Goal: Task Accomplishment & Management: Complete application form

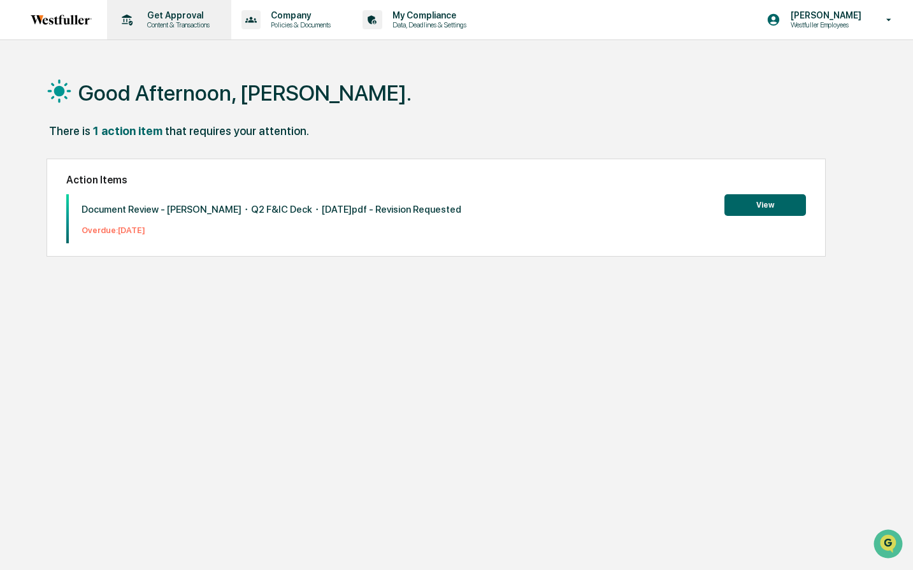
click at [199, 28] on p "Content & Transactions" at bounding box center [176, 24] width 79 height 9
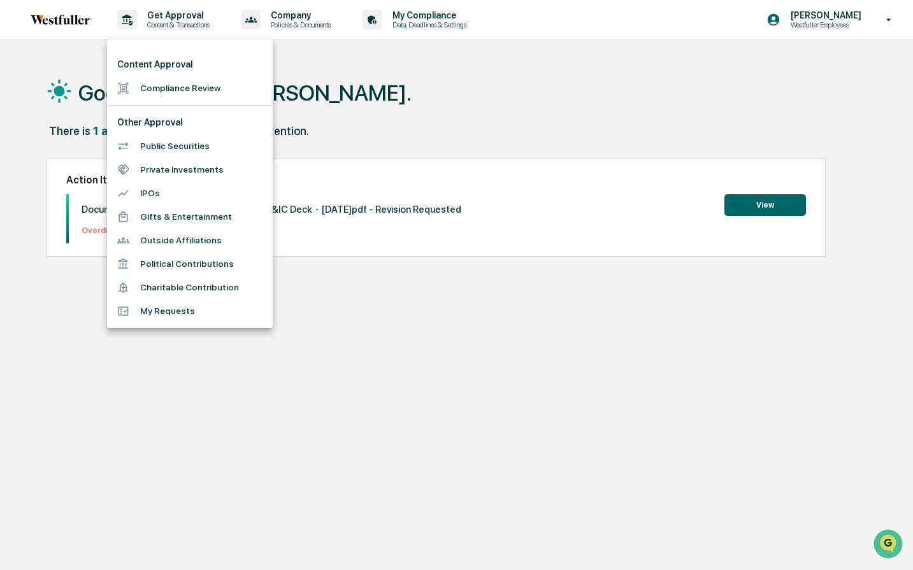
click at [194, 85] on li "Compliance Review" at bounding box center [190, 88] width 166 height 24
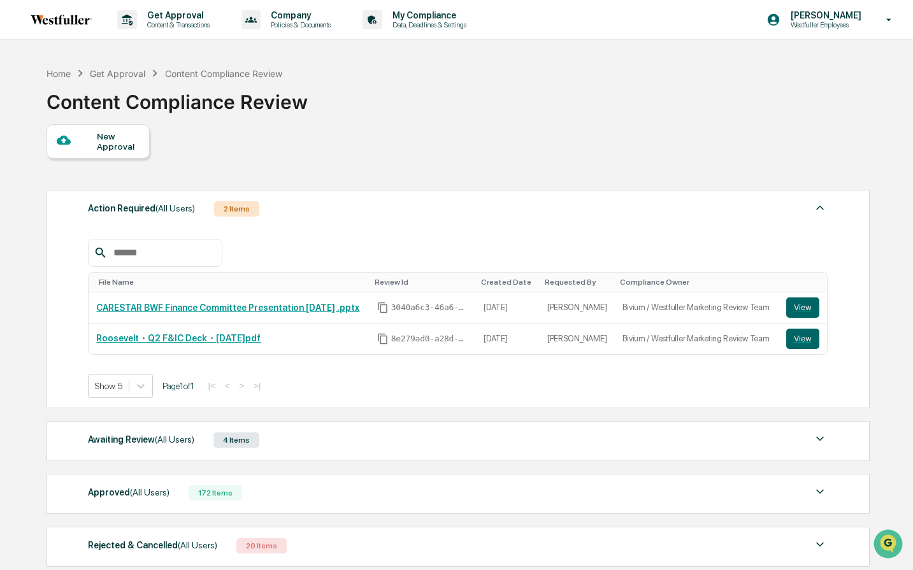
click at [114, 143] on div "New Approval" at bounding box center [118, 141] width 43 height 20
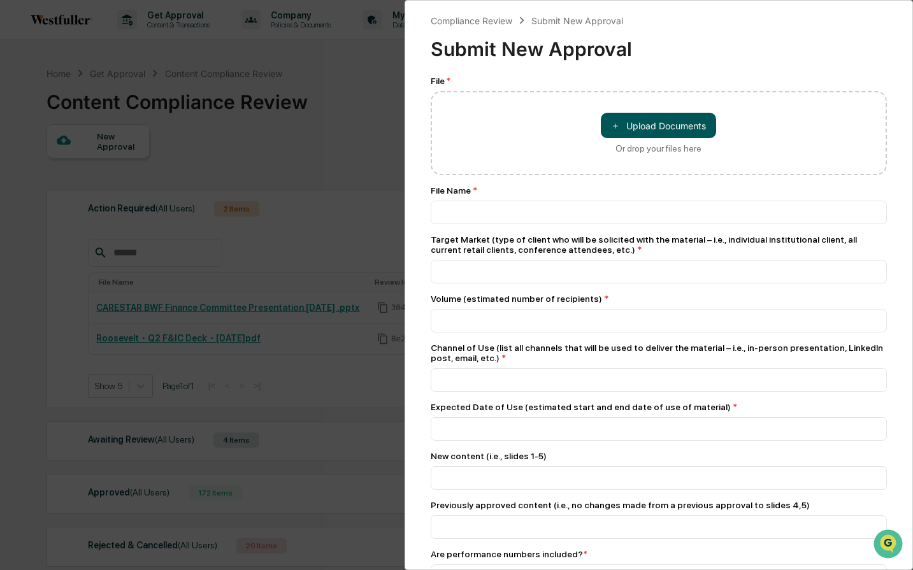
click at [639, 129] on button "＋ Upload Documents" at bounding box center [658, 125] width 115 height 25
type input "**********"
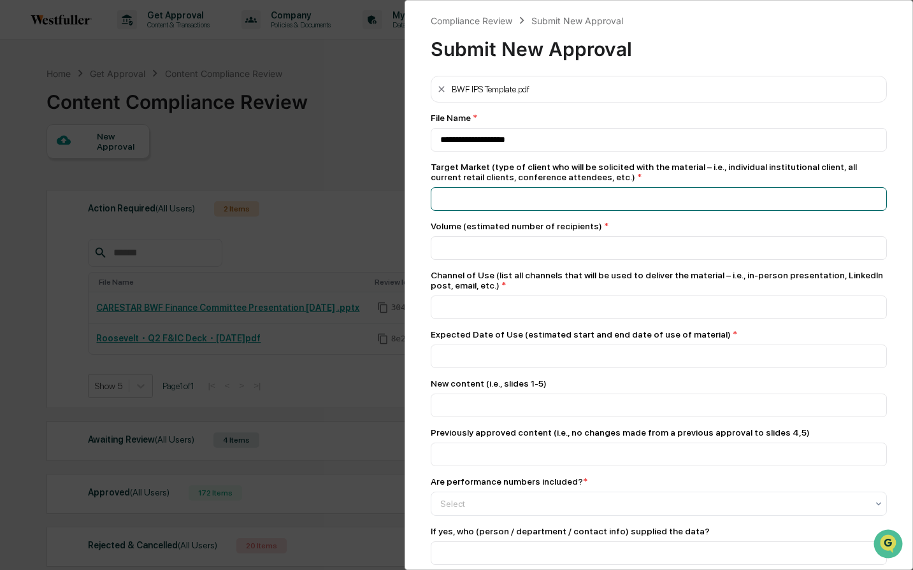
click at [617, 152] on input at bounding box center [659, 140] width 457 height 24
type input "**********"
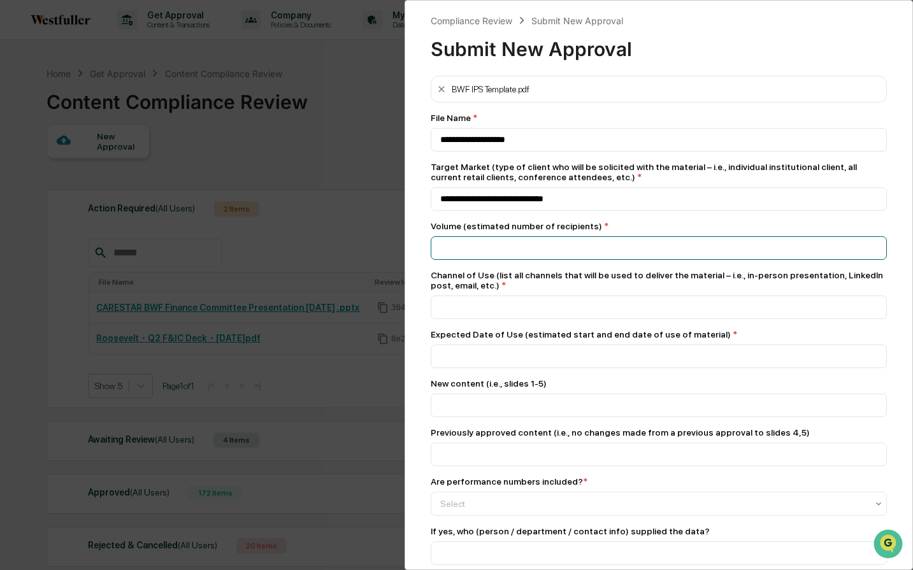
click at [608, 259] on input "number" at bounding box center [659, 248] width 457 height 24
click at [576, 254] on input "number" at bounding box center [659, 248] width 457 height 24
type input "**"
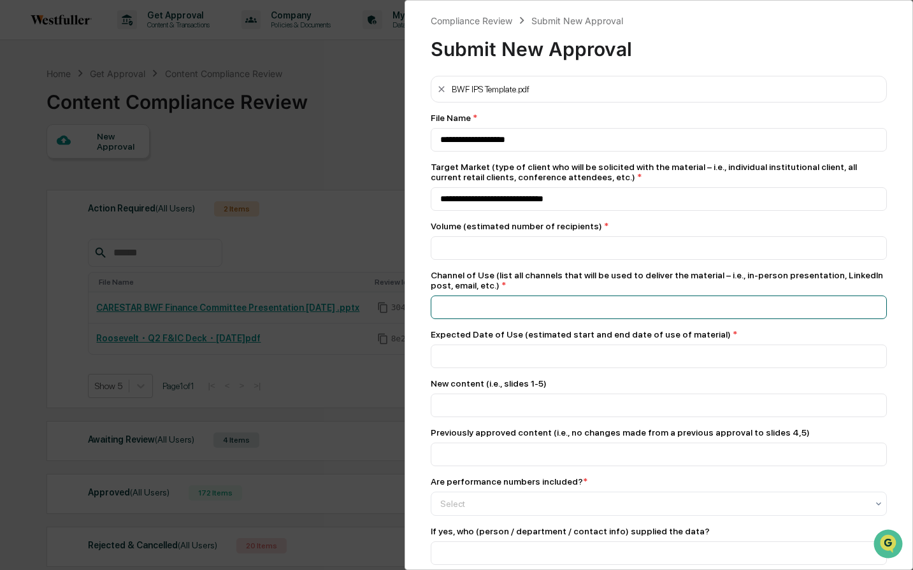
click at [665, 152] on input at bounding box center [659, 140] width 457 height 24
type input "**********"
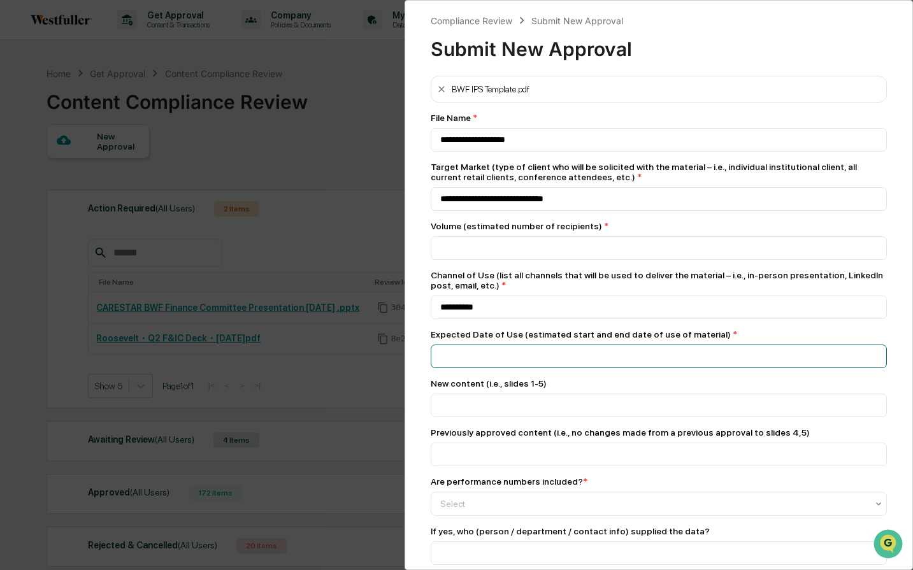
click at [665, 152] on input at bounding box center [659, 140] width 457 height 24
click at [651, 152] on input at bounding box center [659, 140] width 457 height 24
click at [812, 152] on input at bounding box center [659, 140] width 457 height 24
type input "*"
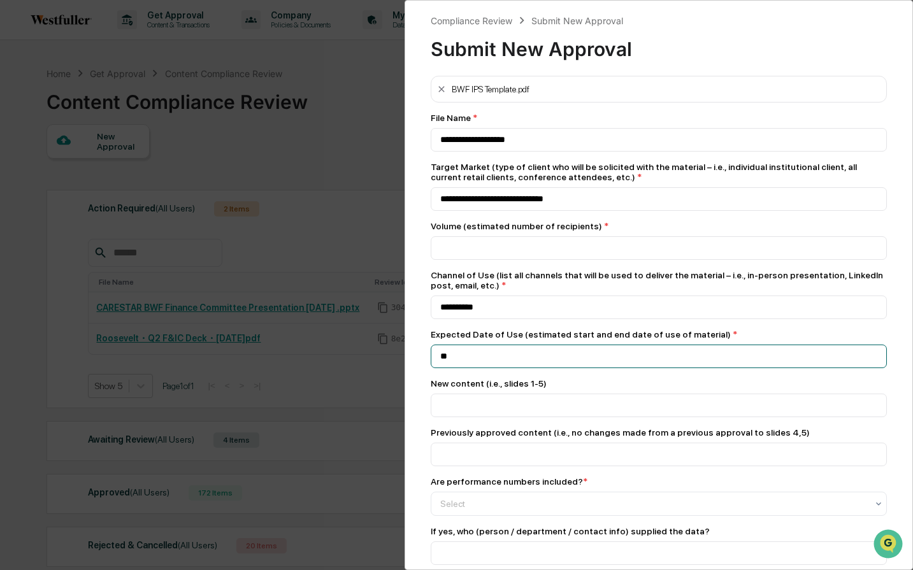
type input "*"
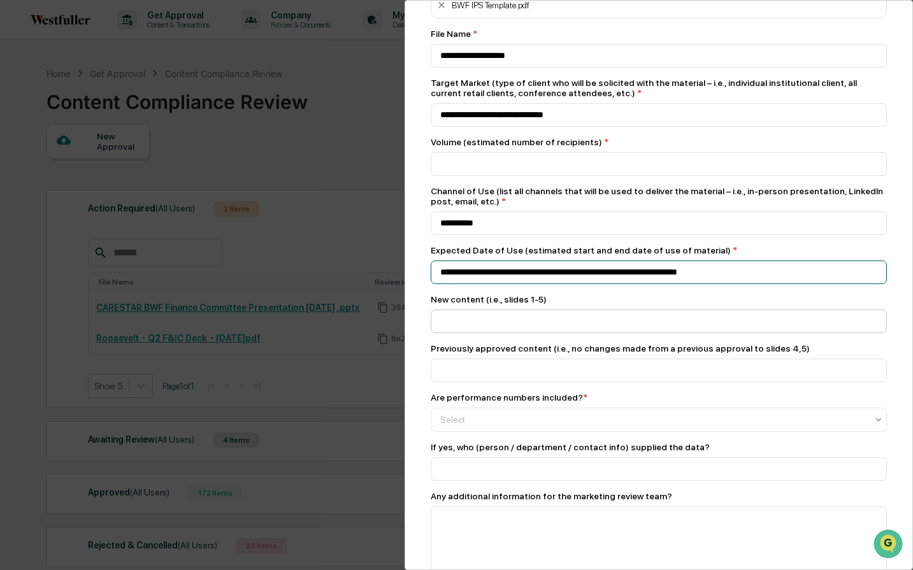
scroll to position [123, 0]
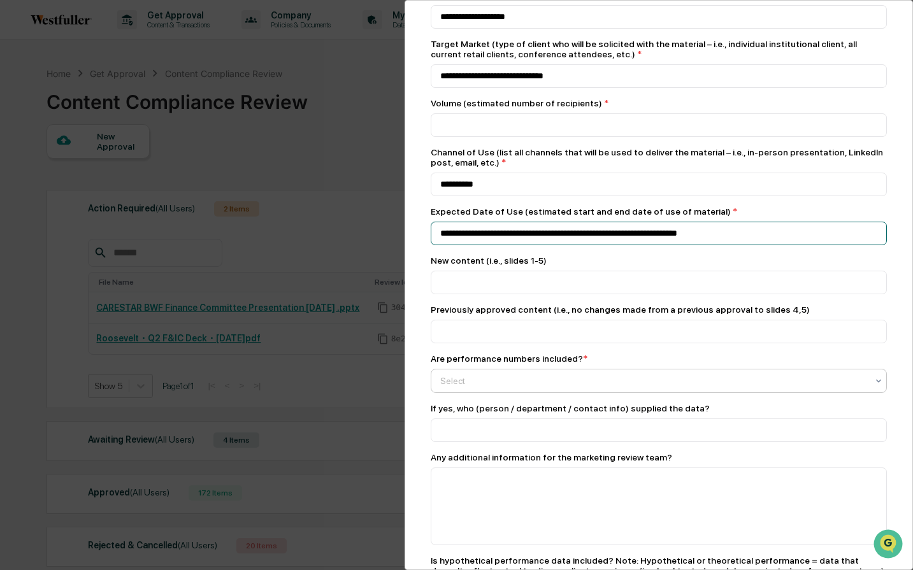
type input "**********"
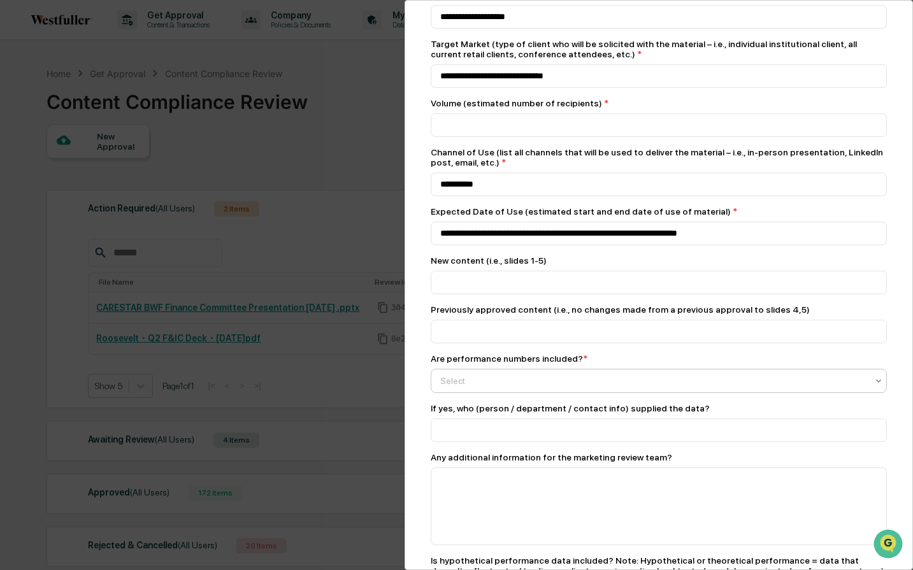
click at [794, 380] on div "Select" at bounding box center [654, 381] width 440 height 18
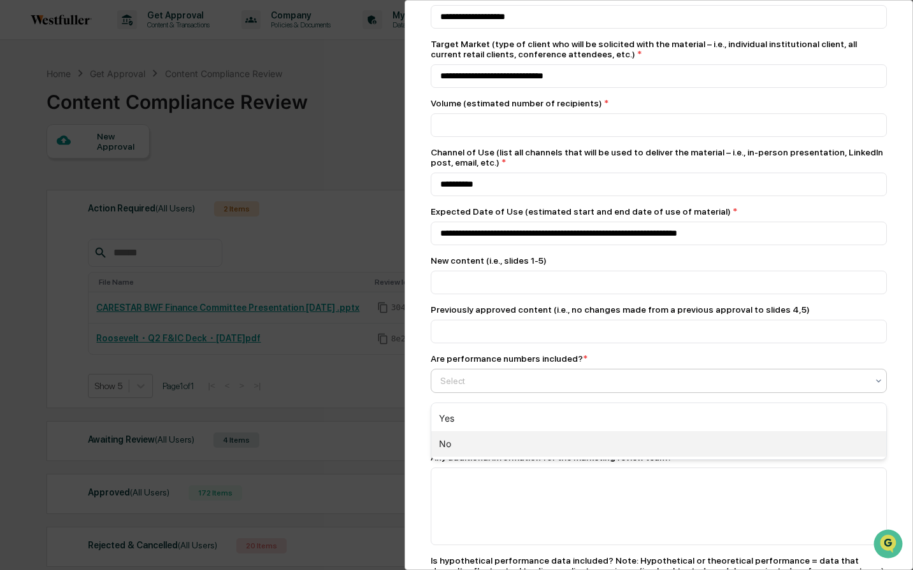
click at [777, 433] on div "No" at bounding box center [659, 443] width 456 height 25
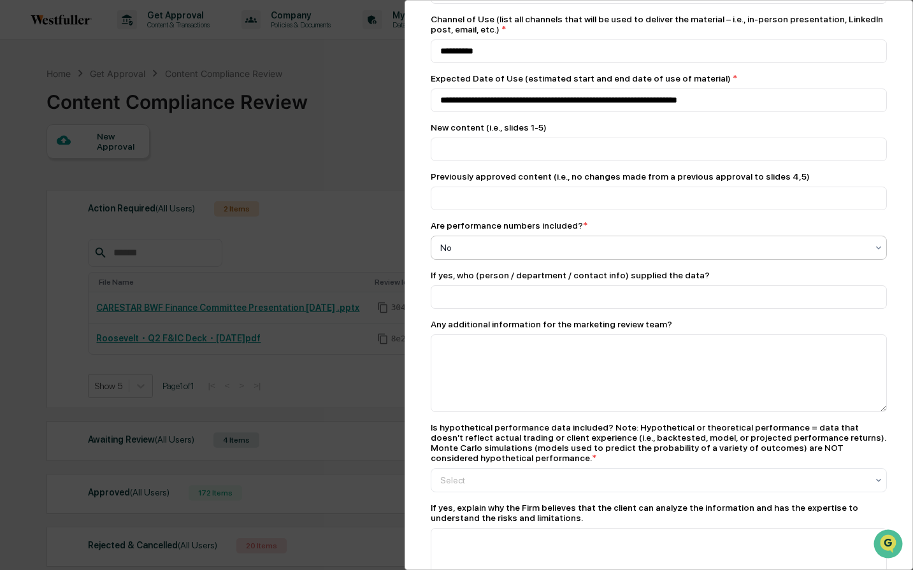
scroll to position [336, 0]
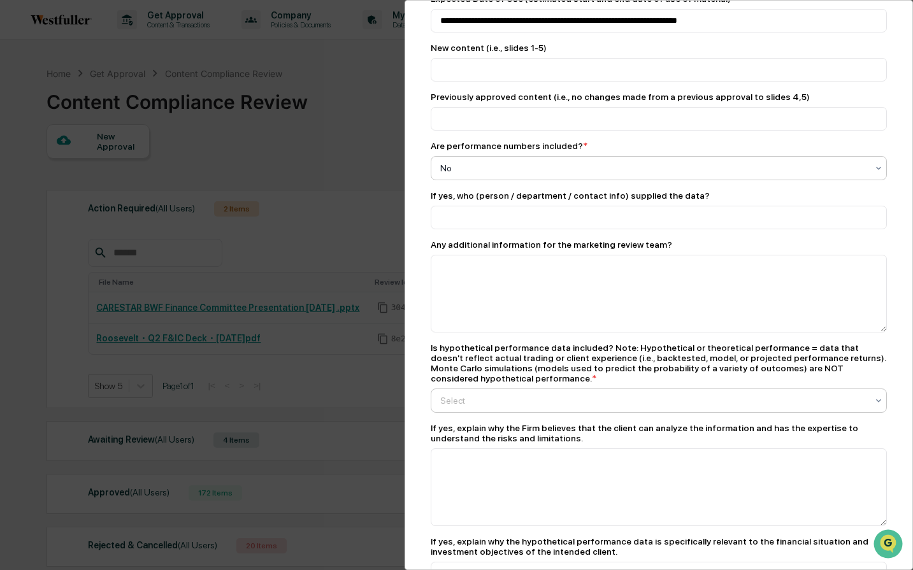
click at [719, 404] on div at bounding box center [654, 400] width 428 height 13
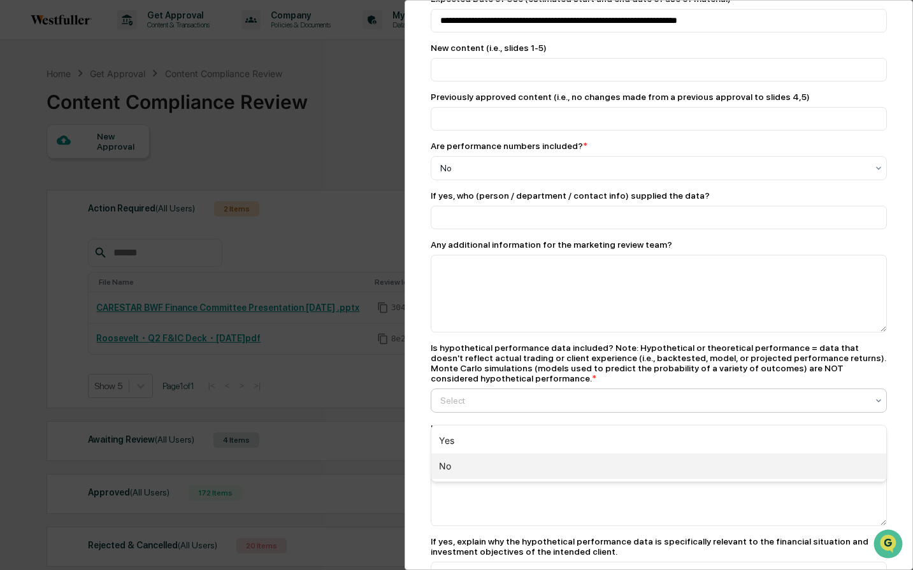
click at [707, 458] on div "No" at bounding box center [659, 466] width 456 height 25
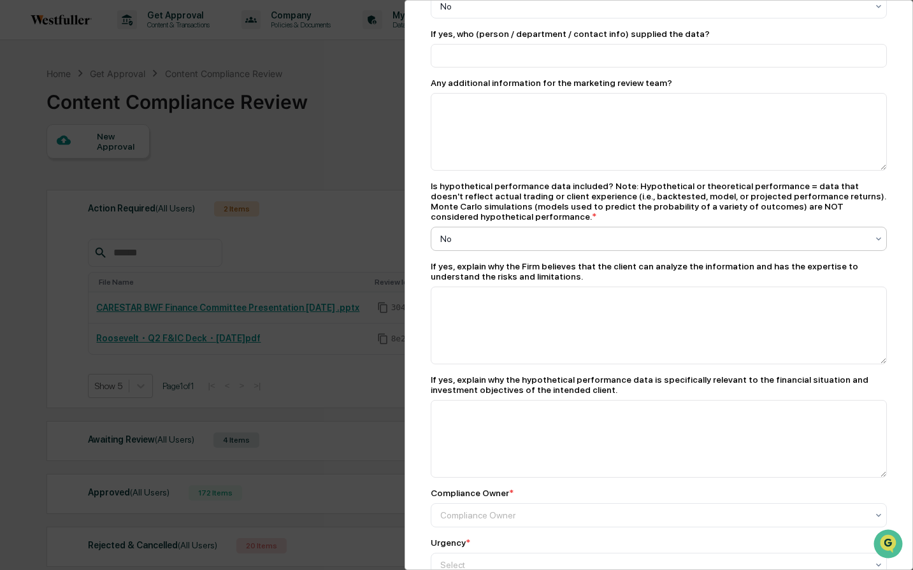
scroll to position [305, 0]
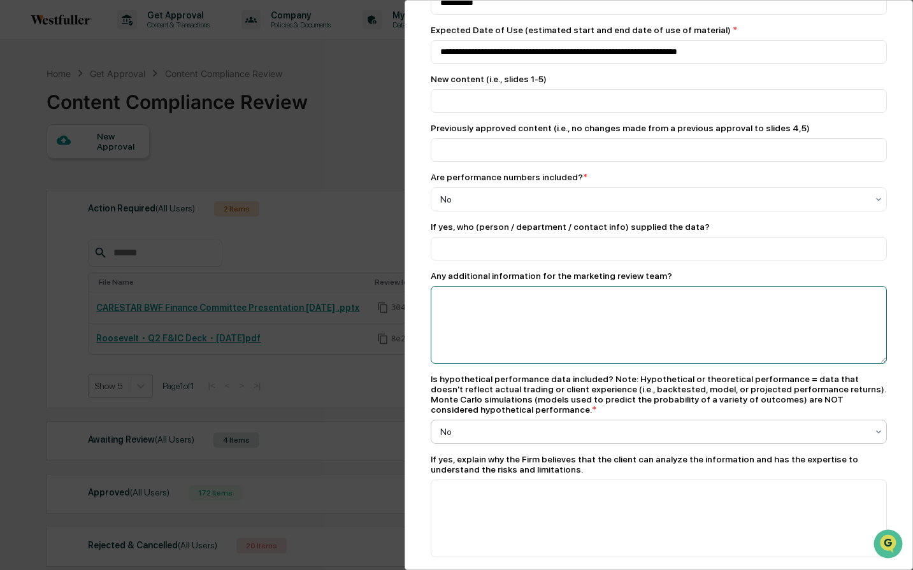
click at [672, 342] on textarea at bounding box center [659, 325] width 457 height 78
type textarea "*"
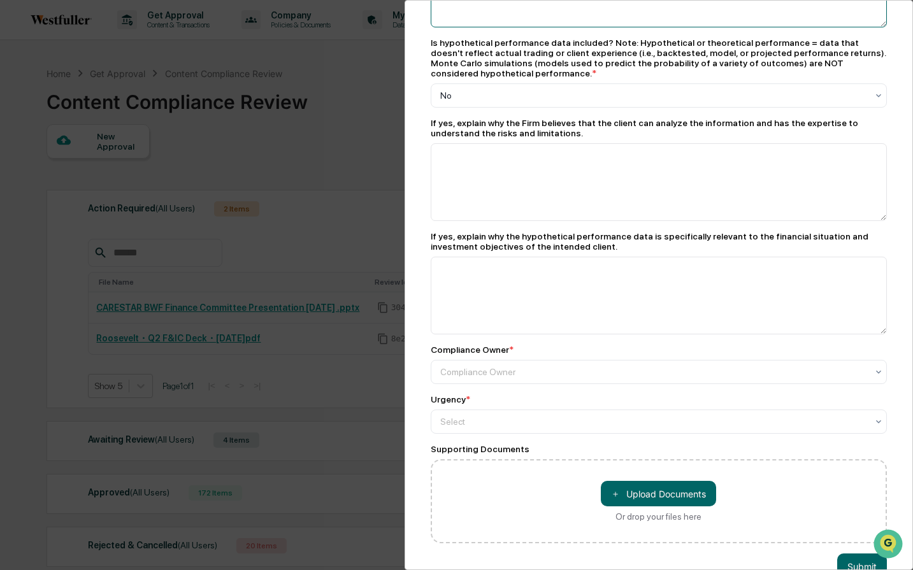
scroll to position [680, 0]
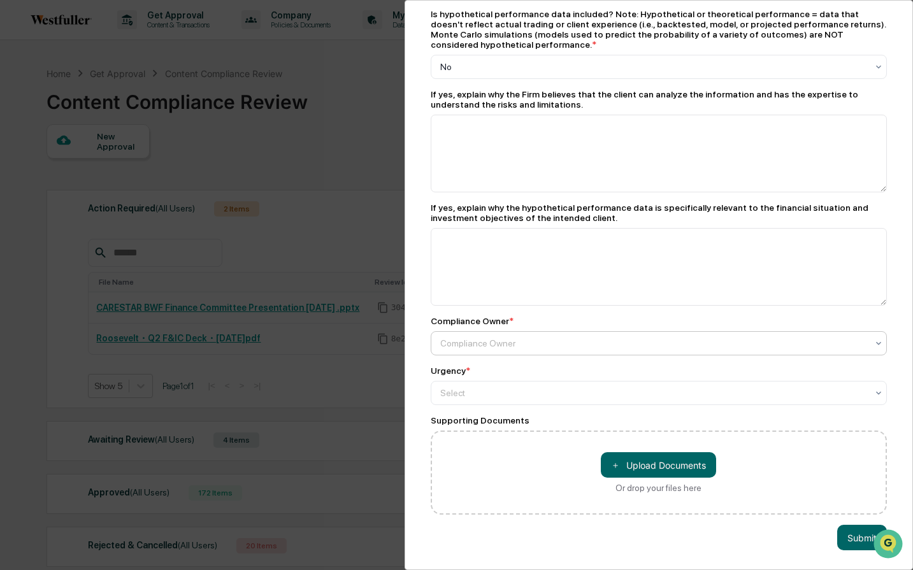
type textarea "**********"
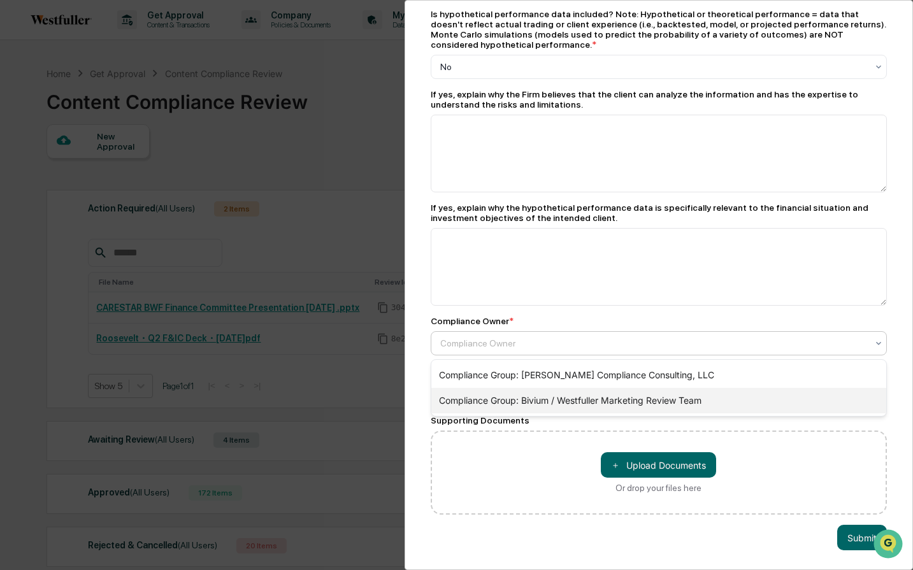
click at [675, 398] on div "Compliance Group: Bivium / Westfuller Marketing Review Team" at bounding box center [659, 400] width 456 height 25
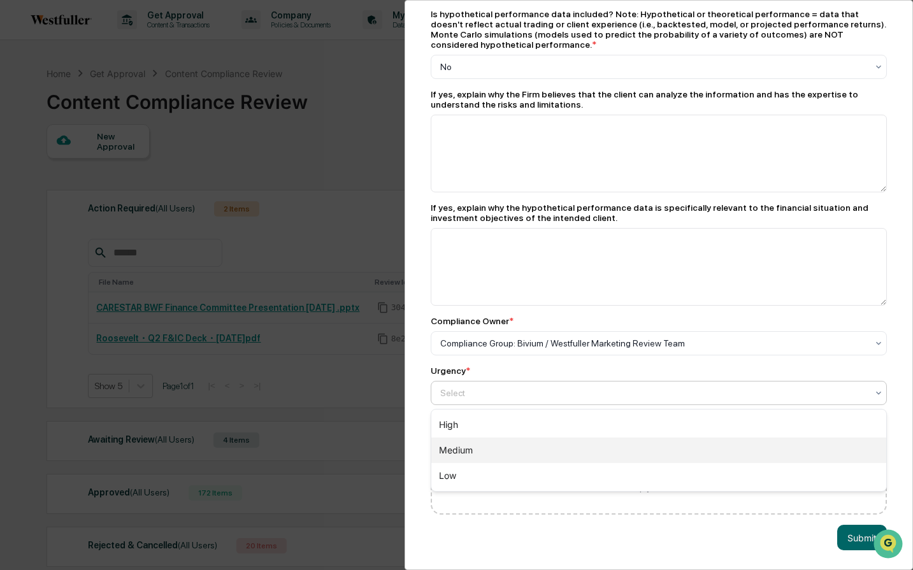
click at [649, 442] on div "Medium" at bounding box center [659, 450] width 456 height 25
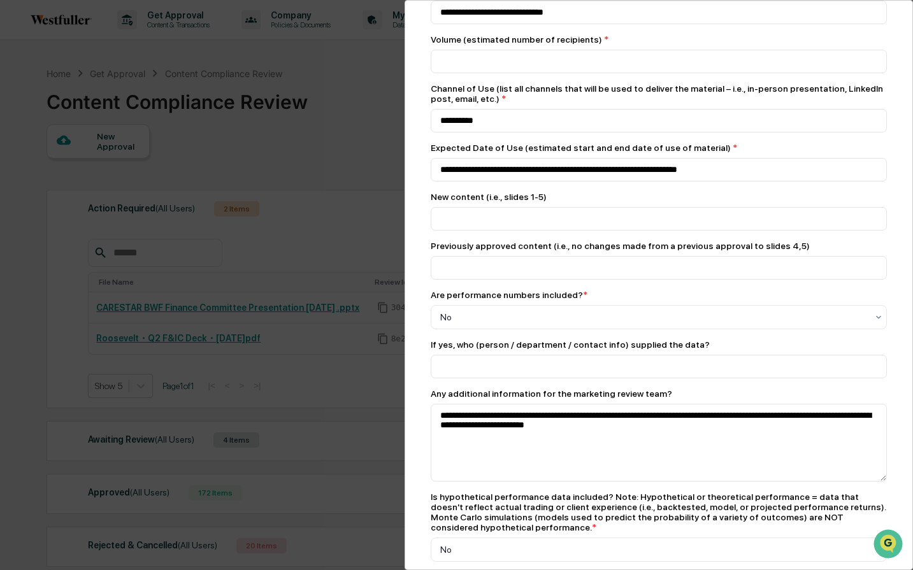
scroll to position [682, 0]
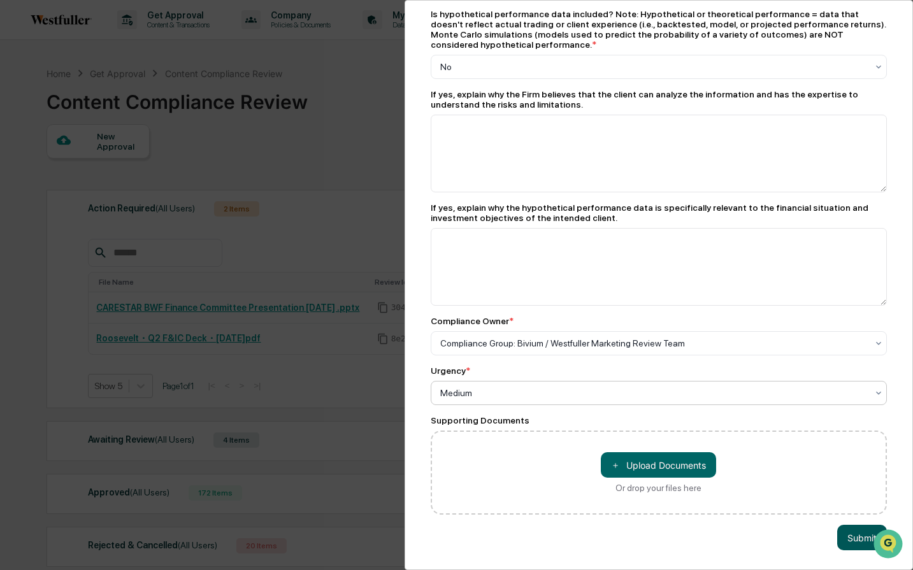
click at [855, 538] on button "Submit" at bounding box center [862, 537] width 50 height 25
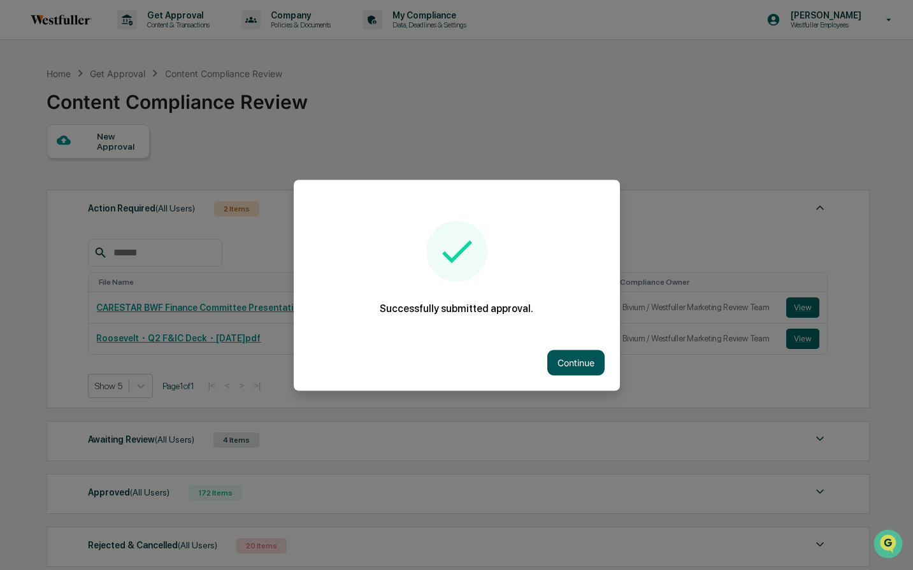
click at [591, 365] on button "Continue" at bounding box center [575, 362] width 57 height 25
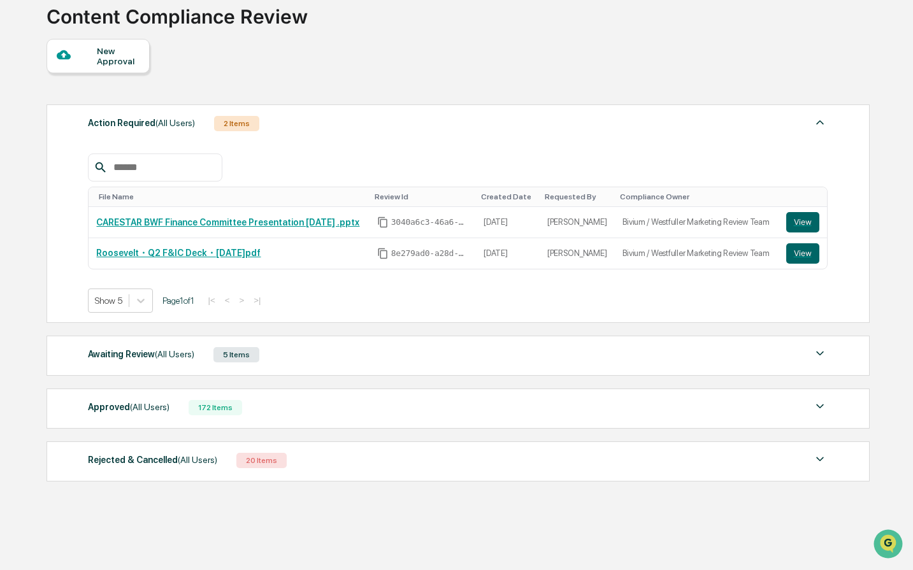
scroll to position [0, 0]
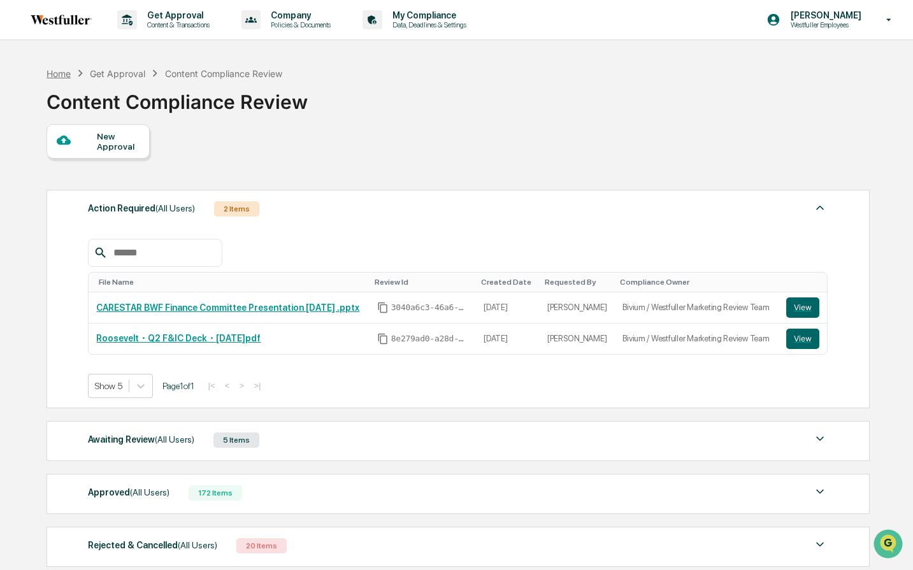
click at [66, 75] on div "Home" at bounding box center [59, 73] width 24 height 11
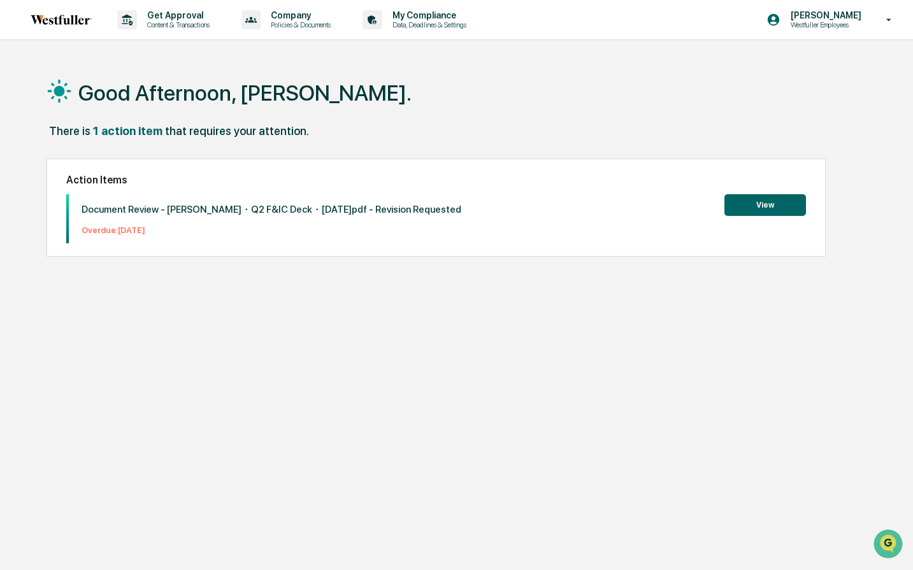
click at [772, 211] on button "View" at bounding box center [765, 205] width 82 height 22
